Goal: Task Accomplishment & Management: Complete application form

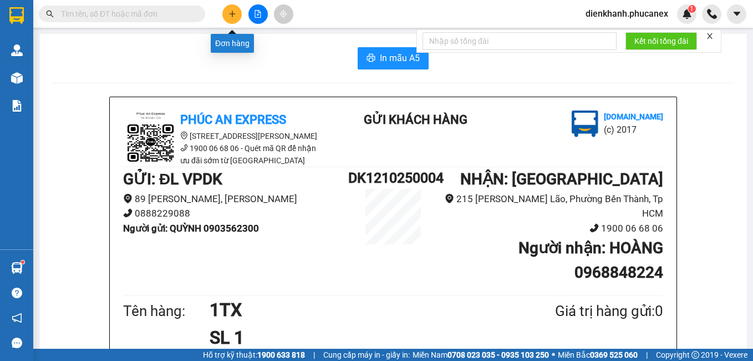
click at [225, 14] on button at bounding box center [231, 13] width 19 height 19
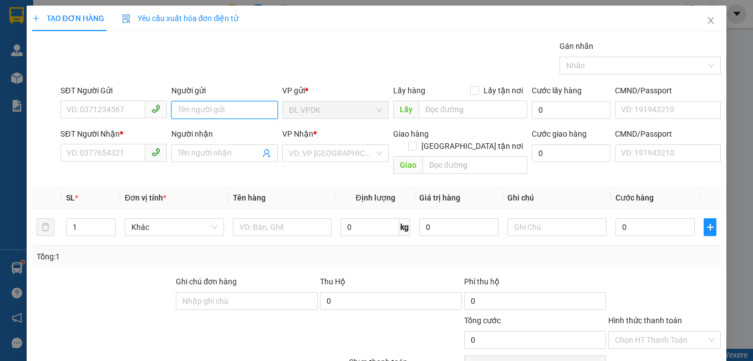
click at [186, 102] on input "Người gửi" at bounding box center [224, 110] width 107 height 18
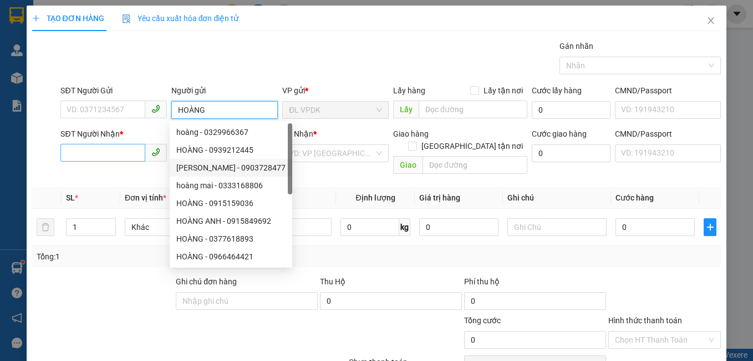
type input "HOÀNG"
click at [112, 148] on input "SĐT Người Nhận *" at bounding box center [102, 153] width 85 height 18
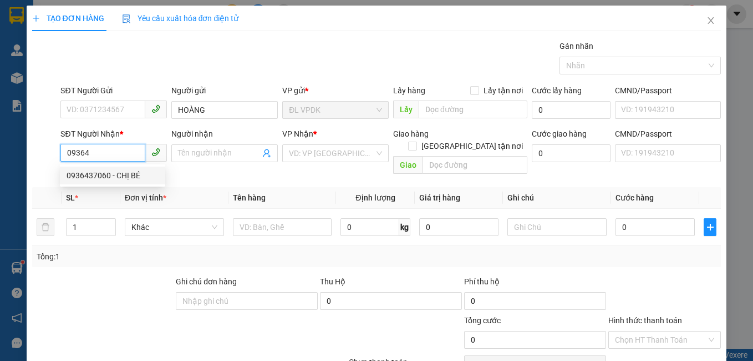
drag, startPoint x: 95, startPoint y: 174, endPoint x: 107, endPoint y: 183, distance: 14.6
click at [99, 178] on div "0936437060 - CHỊ BÉ" at bounding box center [113, 175] width 92 height 12
type input "0936437060"
type input "CHỊ BÉ"
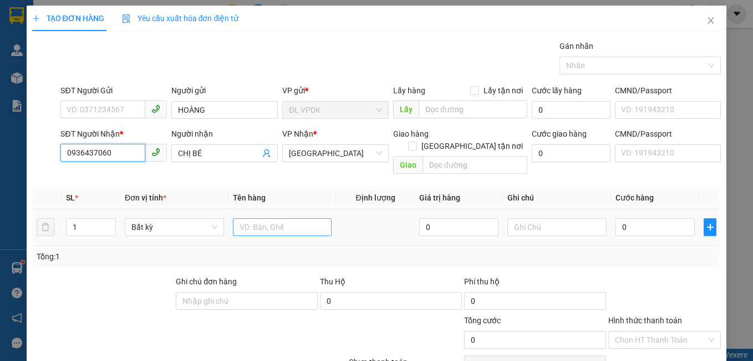
type input "0936437060"
click at [249, 219] on input "text" at bounding box center [282, 227] width 99 height 18
type input "1TG"
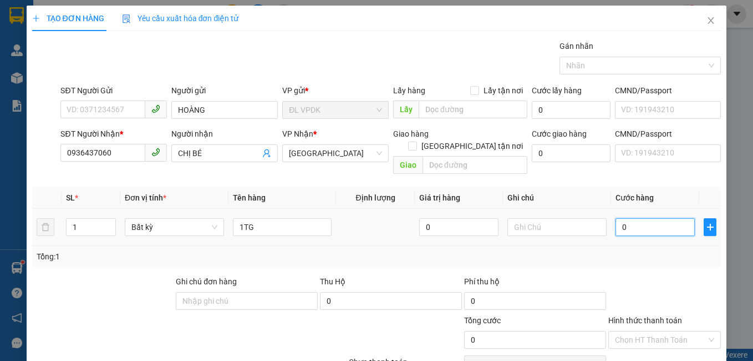
drag, startPoint x: 616, startPoint y: 213, endPoint x: 599, endPoint y: 210, distance: 17.0
click at [616, 218] on input "0" at bounding box center [655, 227] width 79 height 18
type input "3"
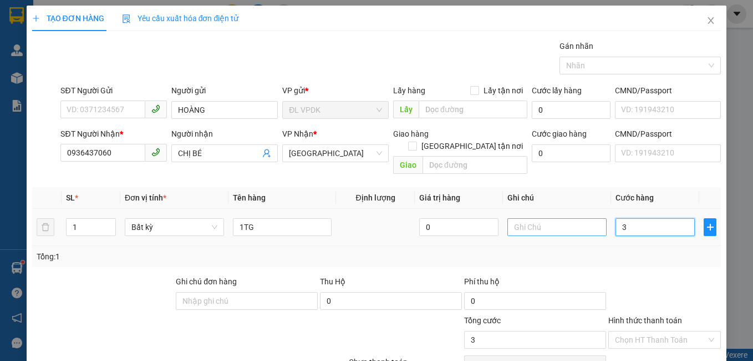
type input "30"
type input "30.000"
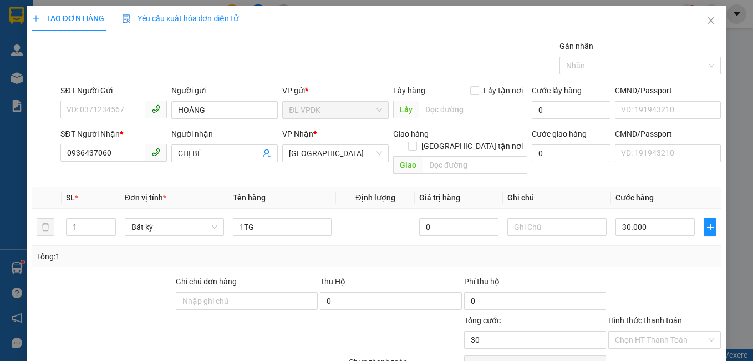
type input "30.000"
click at [623, 316] on label "Hình thức thanh toán" at bounding box center [646, 320] width 74 height 9
click at [623, 331] on input "Hình thức thanh toán" at bounding box center [661, 339] width 92 height 17
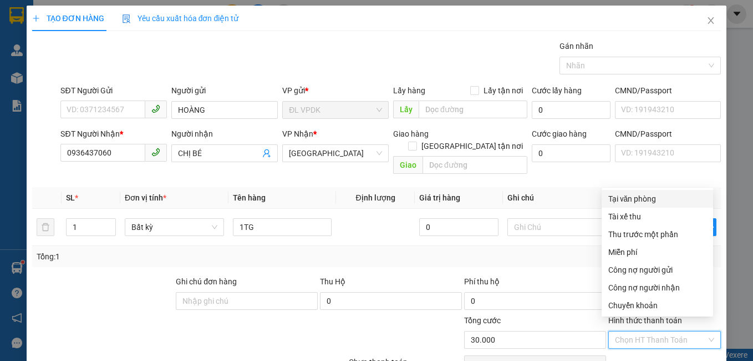
click at [628, 200] on div "Tại văn phòng" at bounding box center [658, 199] width 98 height 12
type input "0"
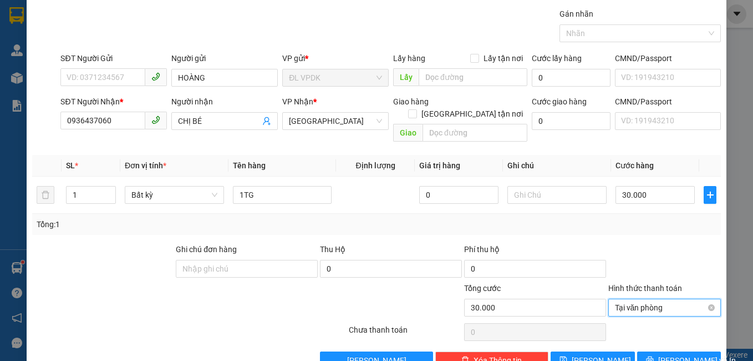
scroll to position [50, 0]
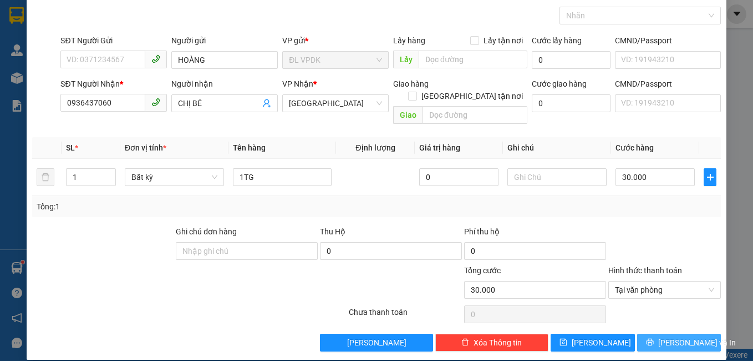
click at [664, 336] on span "[PERSON_NAME] và In" at bounding box center [698, 342] width 78 height 12
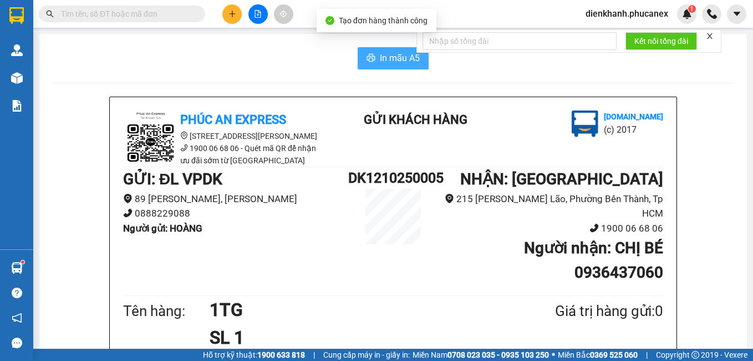
click at [399, 63] on span "In mẫu A5" at bounding box center [400, 58] width 40 height 14
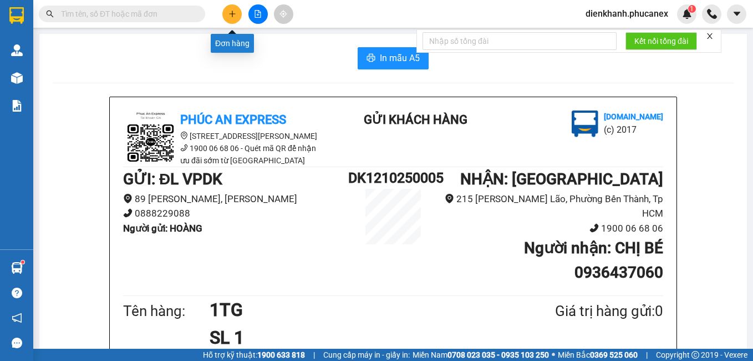
click at [234, 10] on icon "plus" at bounding box center [233, 14] width 8 height 8
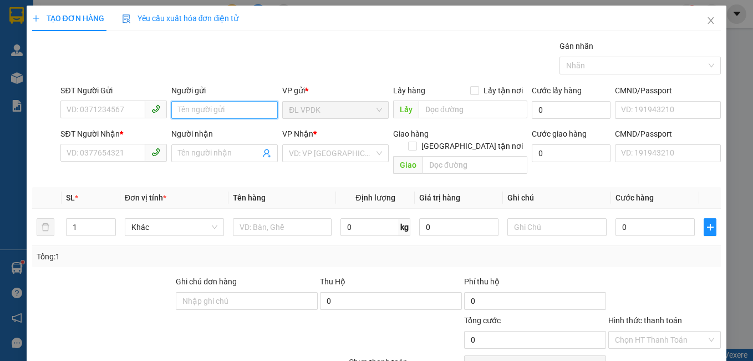
click at [195, 109] on input "Người gửi" at bounding box center [224, 110] width 107 height 18
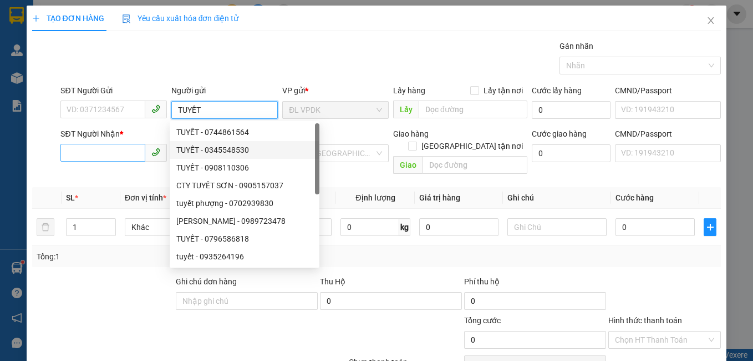
type input "TUYẾT"
click at [127, 149] on input "SĐT Người Nhận *" at bounding box center [102, 153] width 85 height 18
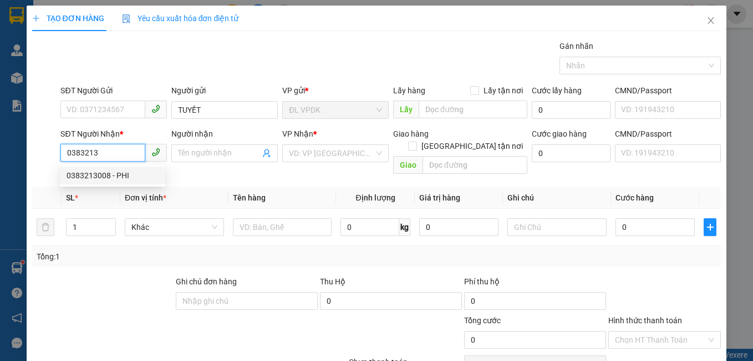
click at [95, 178] on div "0383213008 - PHI" at bounding box center [113, 175] width 92 height 12
type input "0383213008"
type input "PHI"
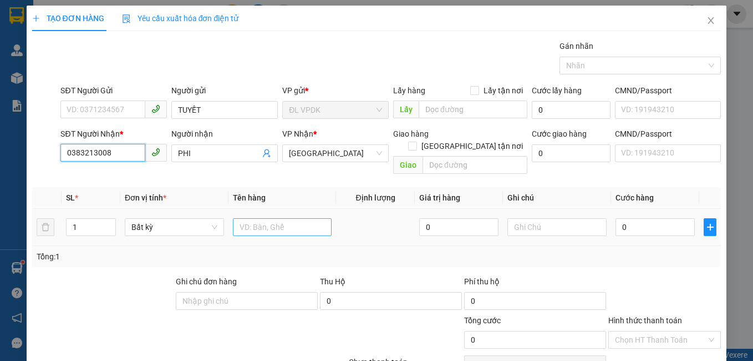
type input "0383213008"
click at [260, 218] on input "text" at bounding box center [282, 227] width 99 height 18
type input "1TX"
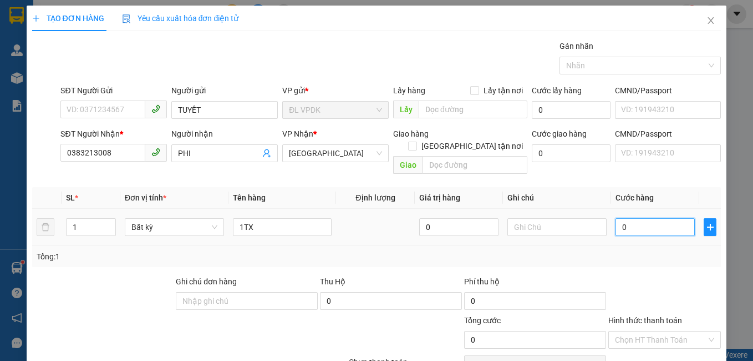
click at [618, 218] on input "0" at bounding box center [655, 227] width 79 height 18
type input "3"
type input "30"
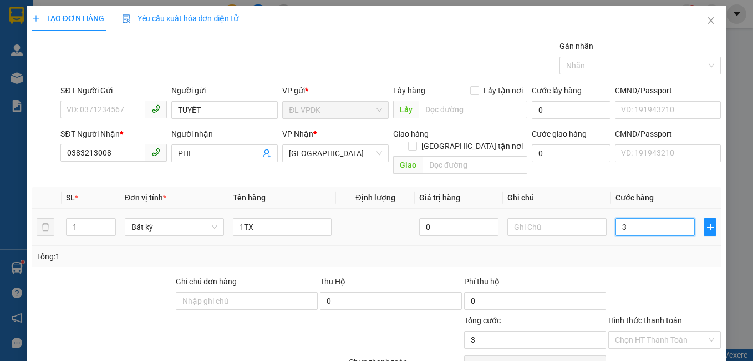
type input "30"
type input "30.000"
drag, startPoint x: 640, startPoint y: 306, endPoint x: 640, endPoint y: 298, distance: 7.8
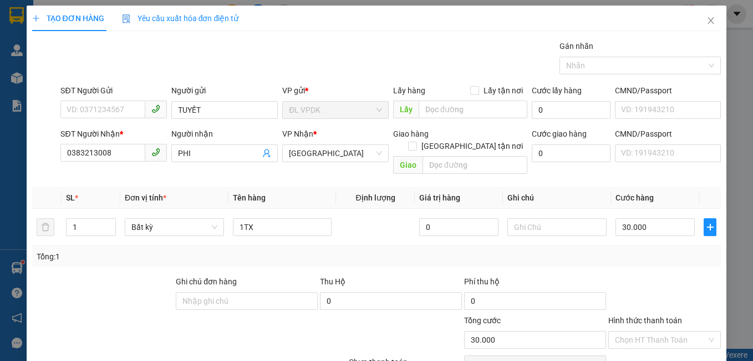
click at [640, 316] on label "Hình thức thanh toán" at bounding box center [646, 320] width 74 height 9
click at [640, 331] on input "Hình thức thanh toán" at bounding box center [661, 339] width 92 height 17
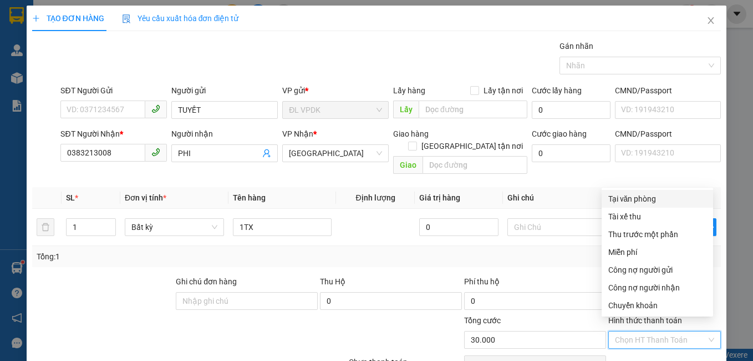
click at [631, 190] on div "Tại văn phòng" at bounding box center [658, 199] width 112 height 18
type input "0"
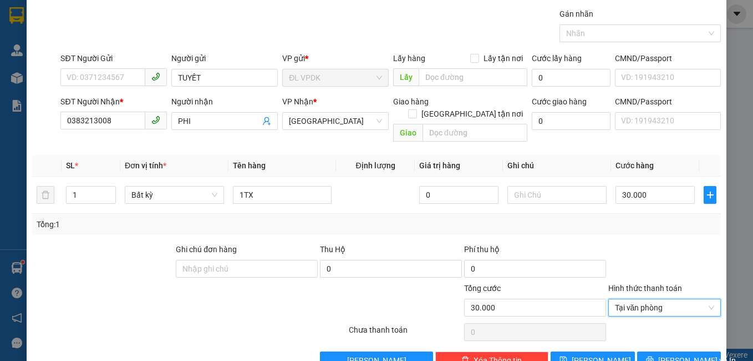
scroll to position [50, 0]
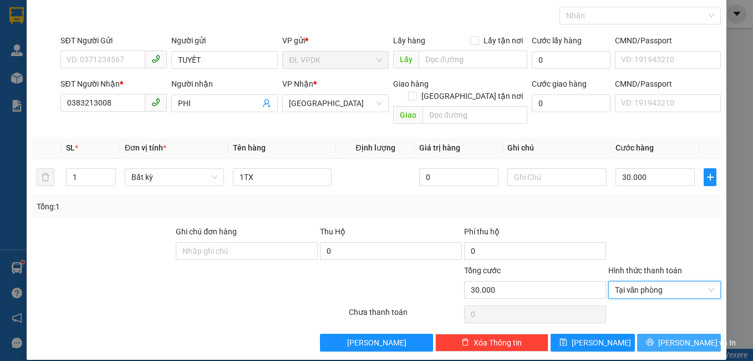
click at [673, 336] on span "[PERSON_NAME] và In" at bounding box center [698, 342] width 78 height 12
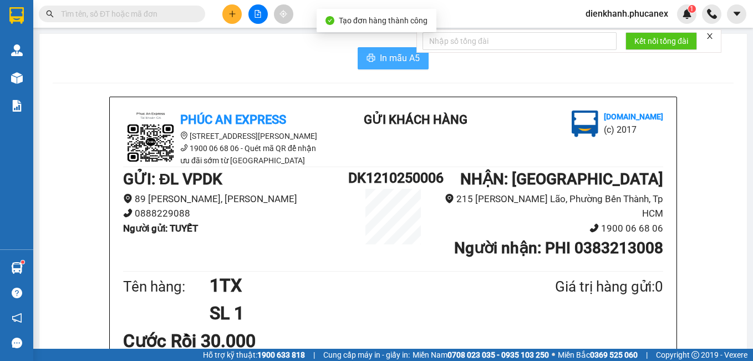
click at [406, 62] on span "In mẫu A5" at bounding box center [400, 58] width 40 height 14
